Goal: Transaction & Acquisition: Purchase product/service

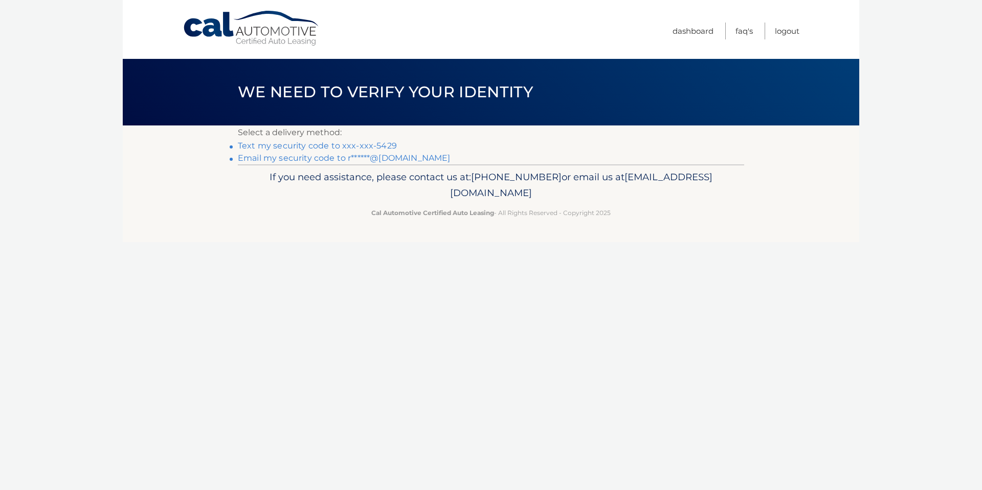
click at [289, 144] on link "Text my security code to xxx-xxx-5429" at bounding box center [317, 146] width 159 height 10
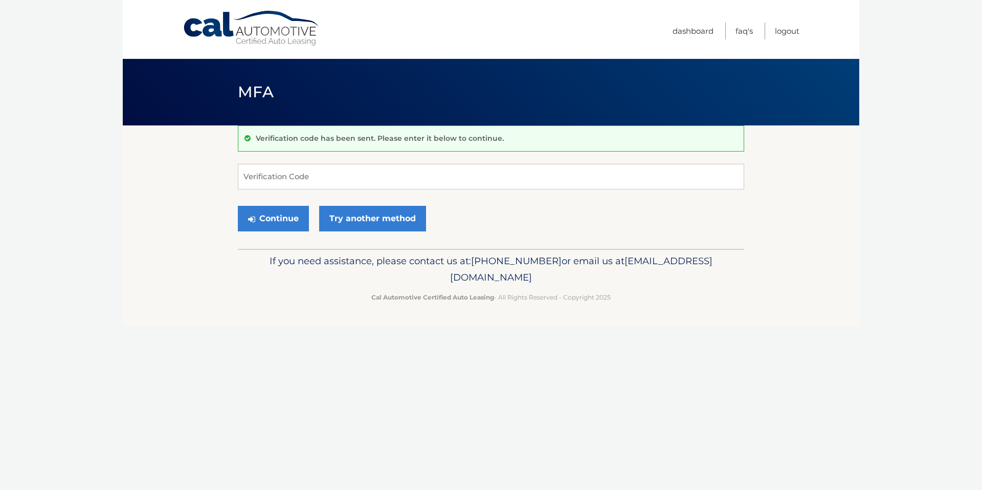
drag, startPoint x: 319, startPoint y: 193, endPoint x: 315, endPoint y: 188, distance: 6.6
click at [319, 193] on form "Verification Code Continue Try another method" at bounding box center [491, 200] width 507 height 73
click at [311, 183] on input "Verification Code" at bounding box center [491, 177] width 507 height 26
type input "437739"
click at [238, 206] on button "Continue" at bounding box center [273, 219] width 71 height 26
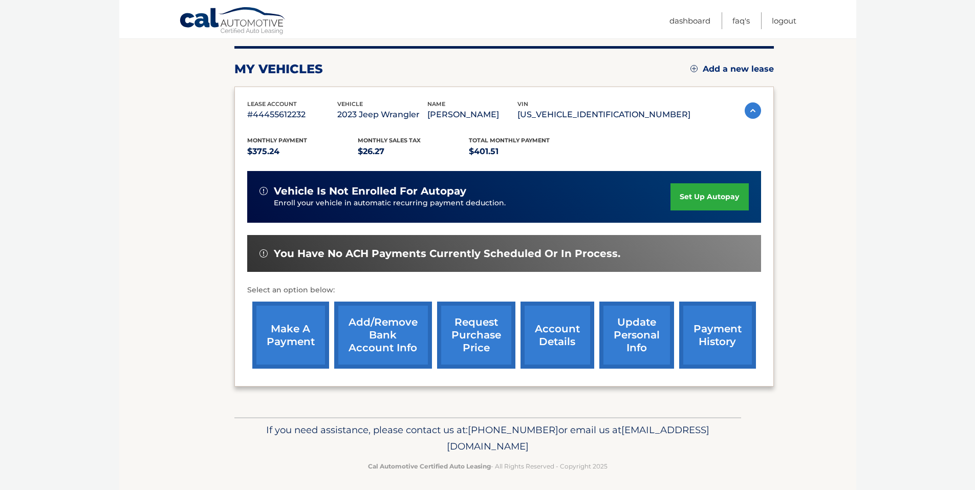
scroll to position [130, 0]
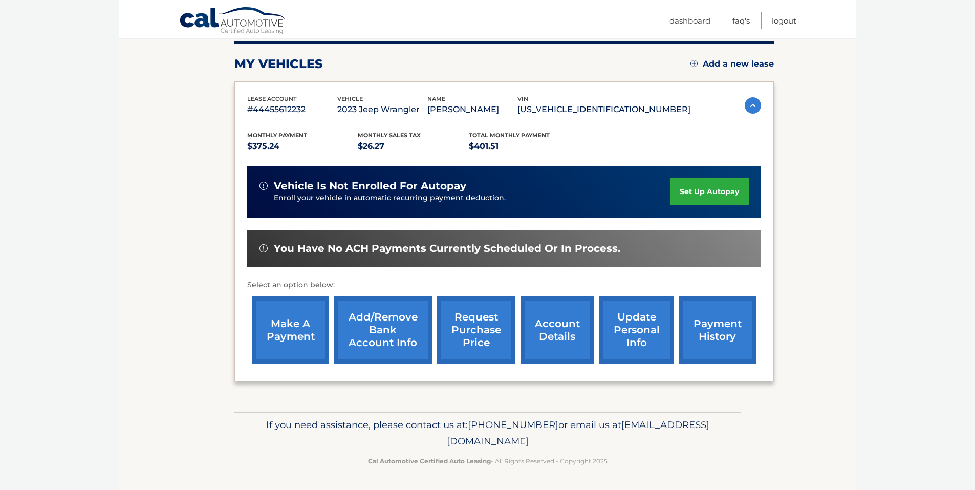
click at [268, 334] on link "make a payment" at bounding box center [290, 329] width 77 height 67
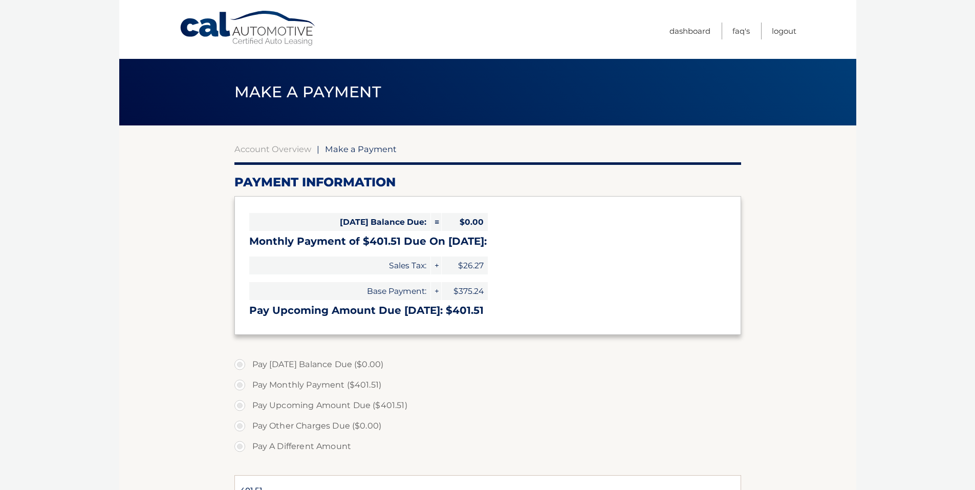
select select "ZTZmYTA3MjktNWMxNy00ZWM0LThiZGMtM2I3MzhiNzFhMWYx"
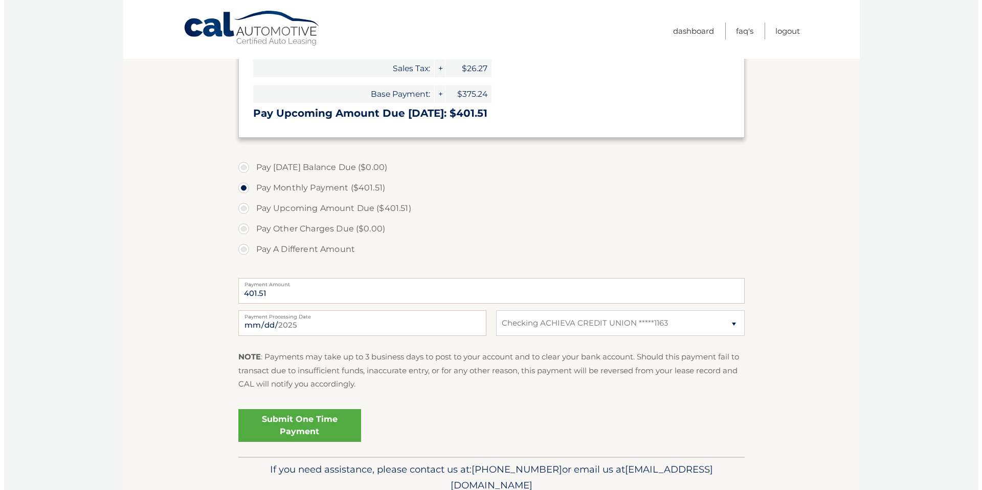
scroll to position [205, 0]
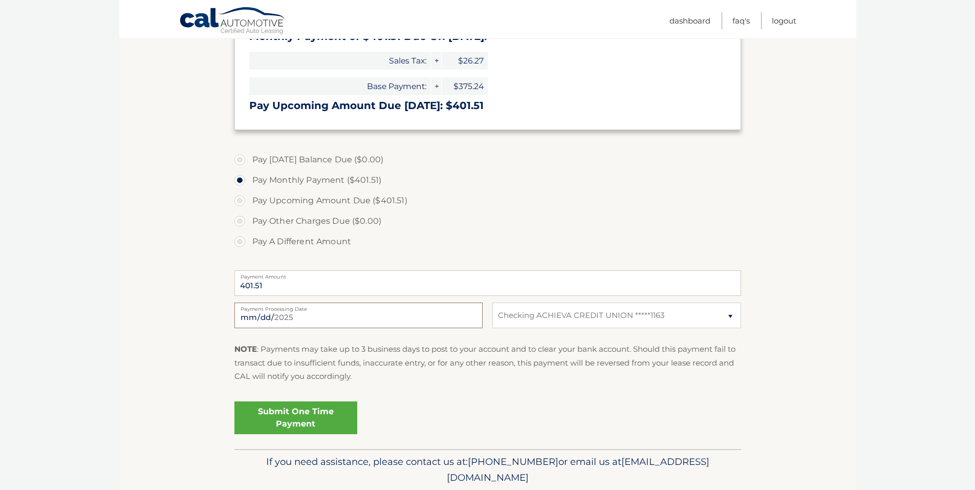
click at [384, 323] on input "2025-09-30" at bounding box center [358, 315] width 248 height 26
type input "2025-10-01"
click at [131, 338] on section "Account Overview | Make a Payment Payment Information Today's Balance Due: = $0…" at bounding box center [487, 185] width 737 height 528
click at [291, 419] on link "Submit One Time Payment" at bounding box center [295, 417] width 123 height 33
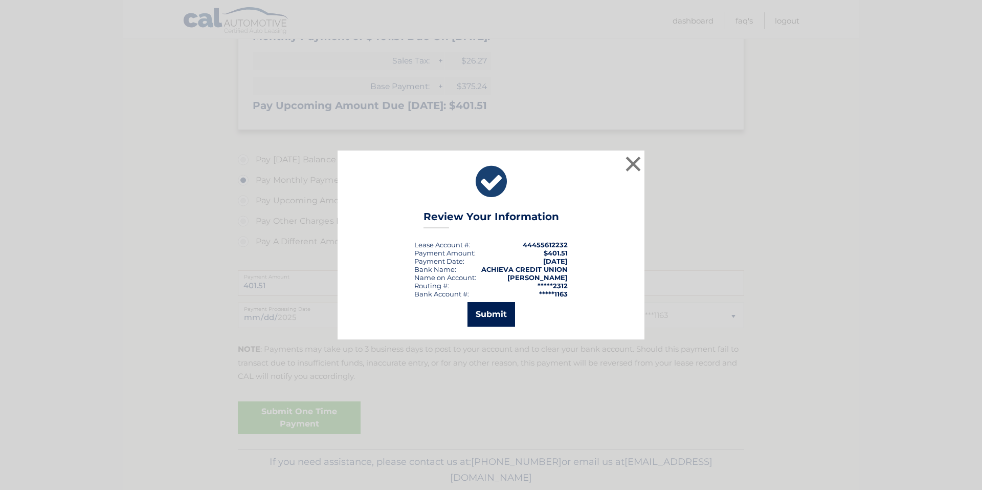
click at [498, 311] on button "Submit" at bounding box center [492, 314] width 48 height 25
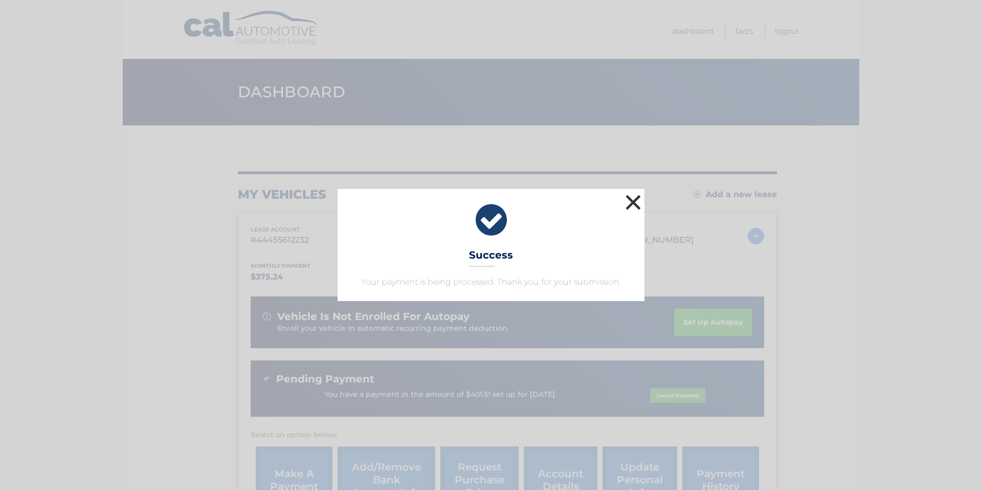
click at [640, 206] on button "×" at bounding box center [633, 202] width 20 height 20
